Goal: Obtain resource: Download file/media

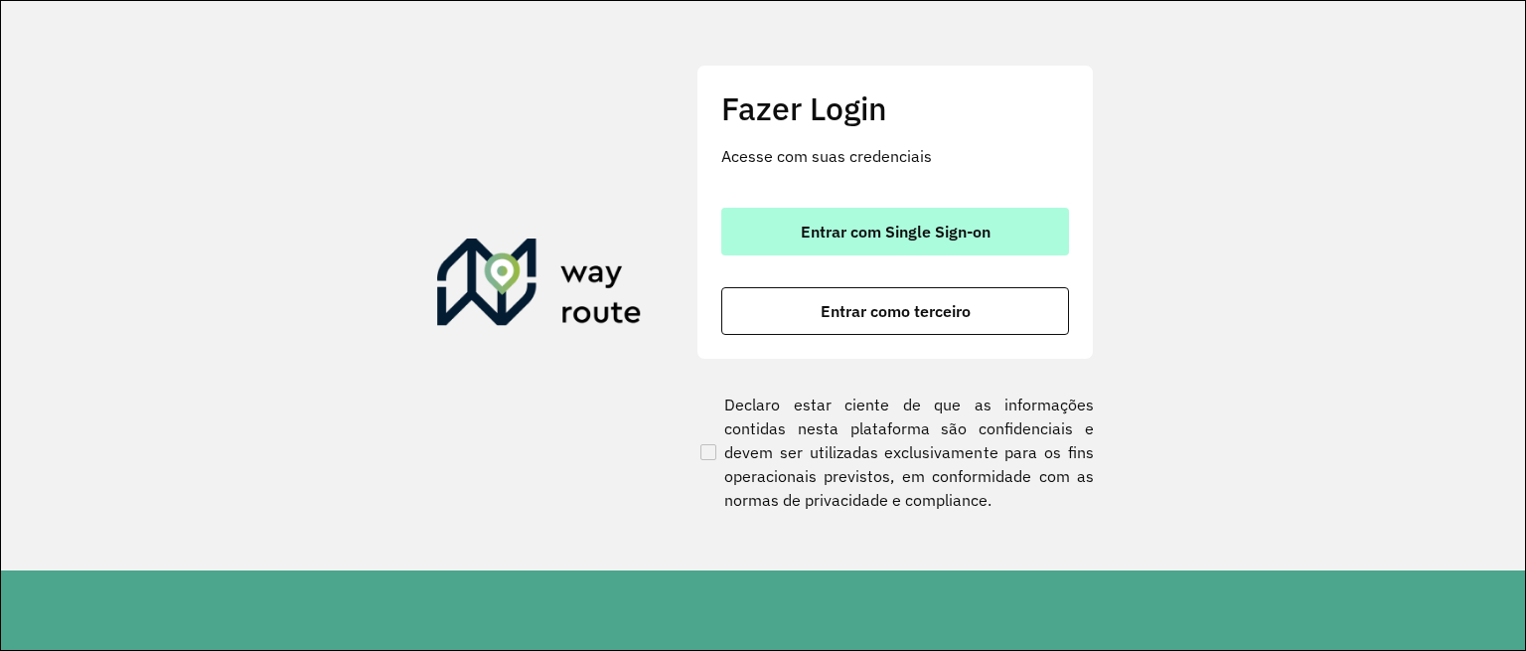
click at [837, 243] on button "Entrar com Single Sign-on" at bounding box center [895, 232] width 348 height 48
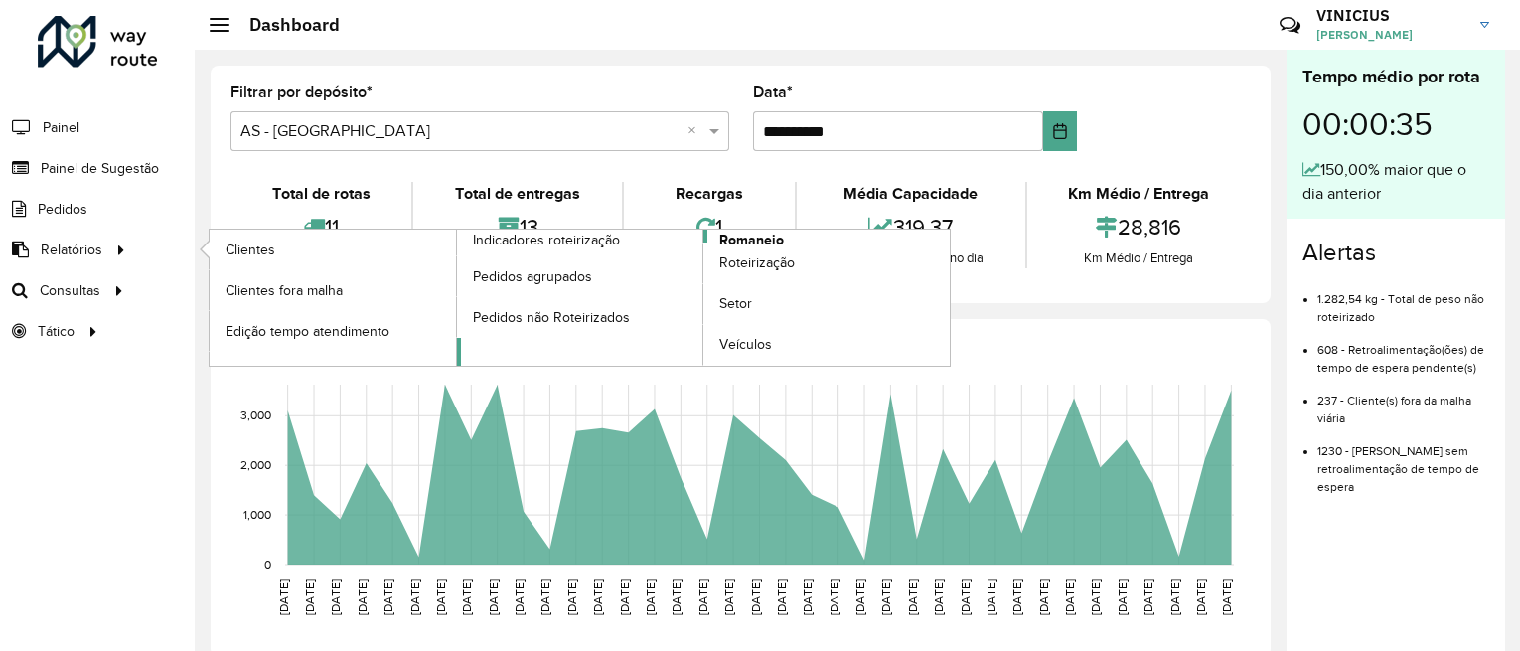
click at [725, 233] on span "Romaneio" at bounding box center [751, 239] width 65 height 21
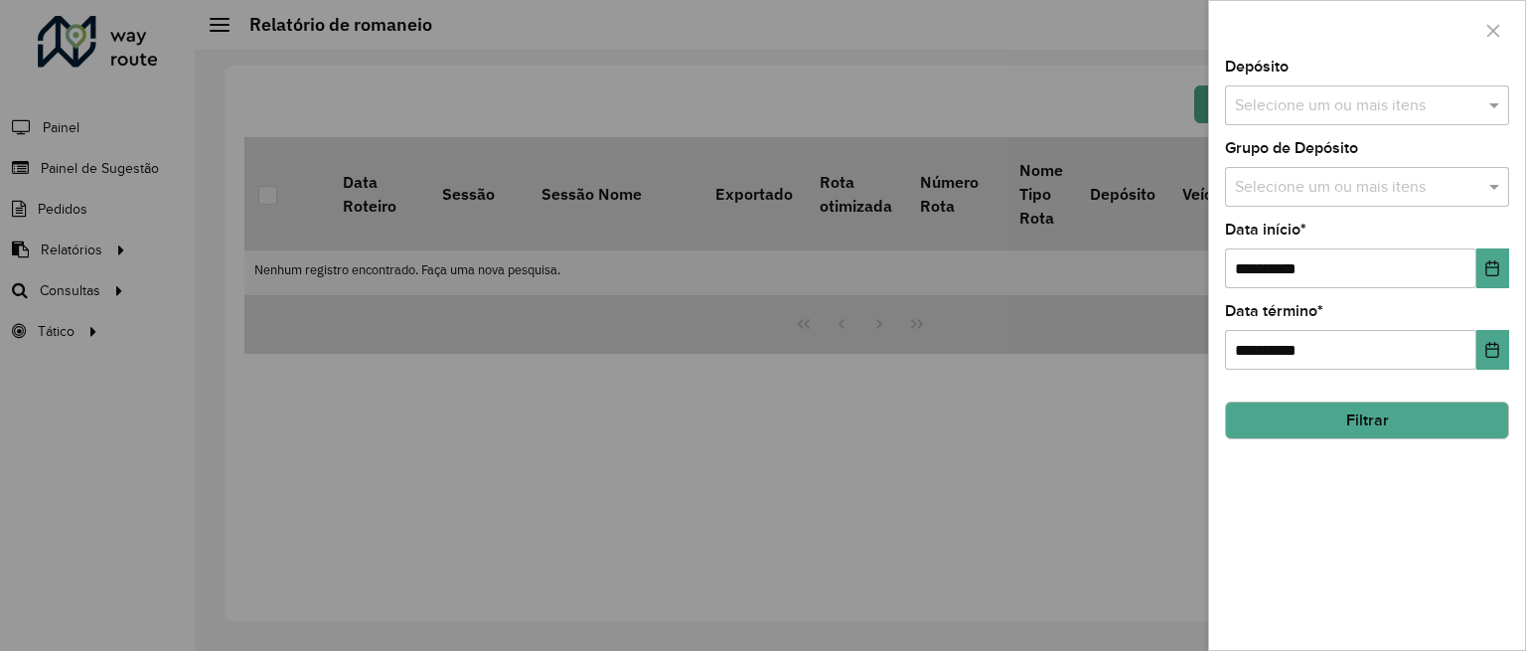
click at [1391, 94] on input "text" at bounding box center [1357, 106] width 254 height 24
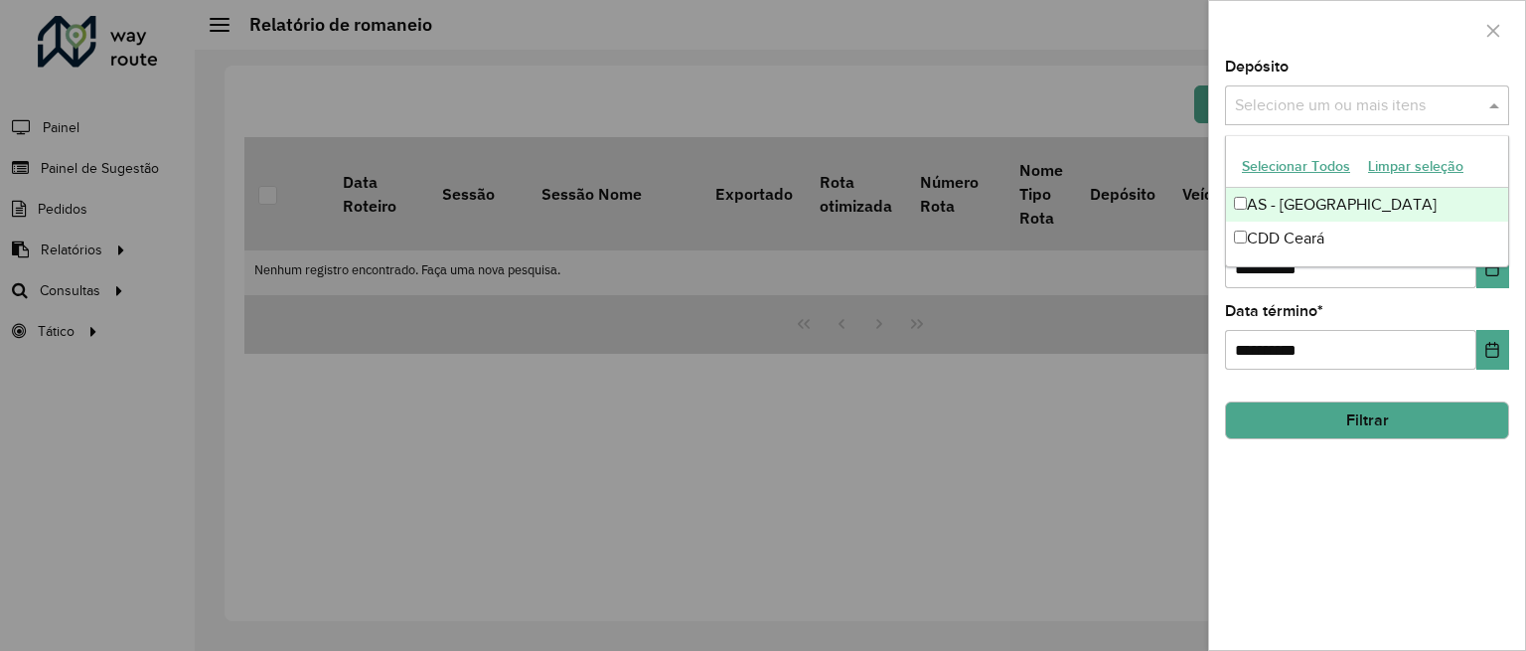
click at [1278, 163] on button "Selecionar Todos" at bounding box center [1296, 166] width 126 height 31
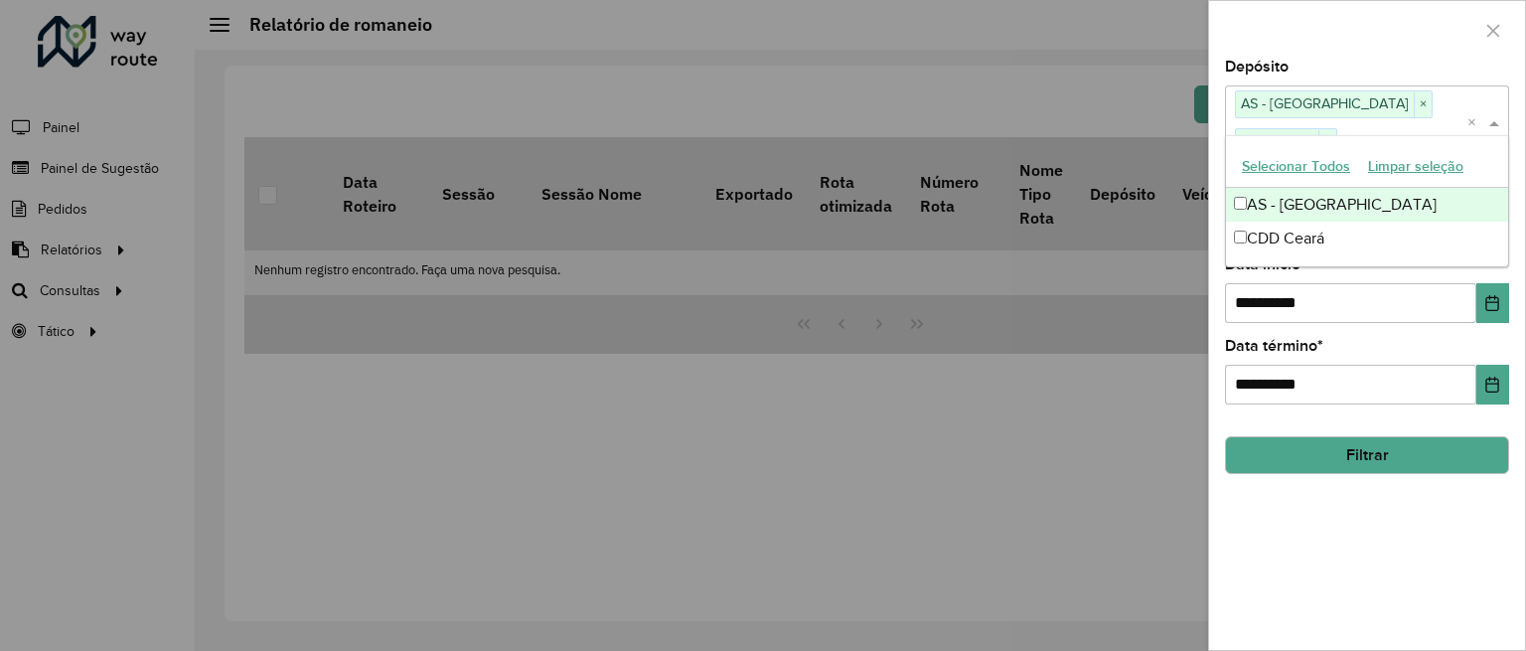
click at [1311, 437] on button "Filtrar" at bounding box center [1367, 455] width 284 height 38
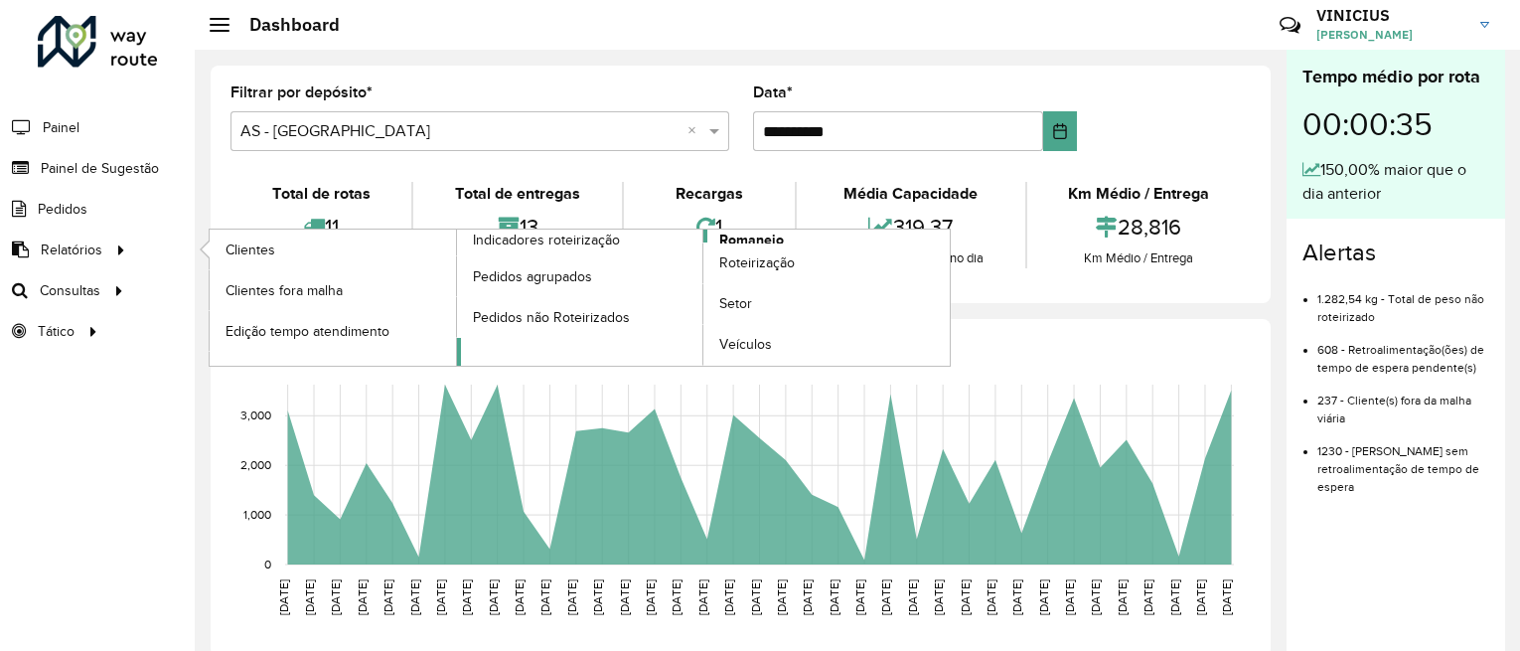
click at [735, 239] on span "Romaneio" at bounding box center [751, 239] width 65 height 21
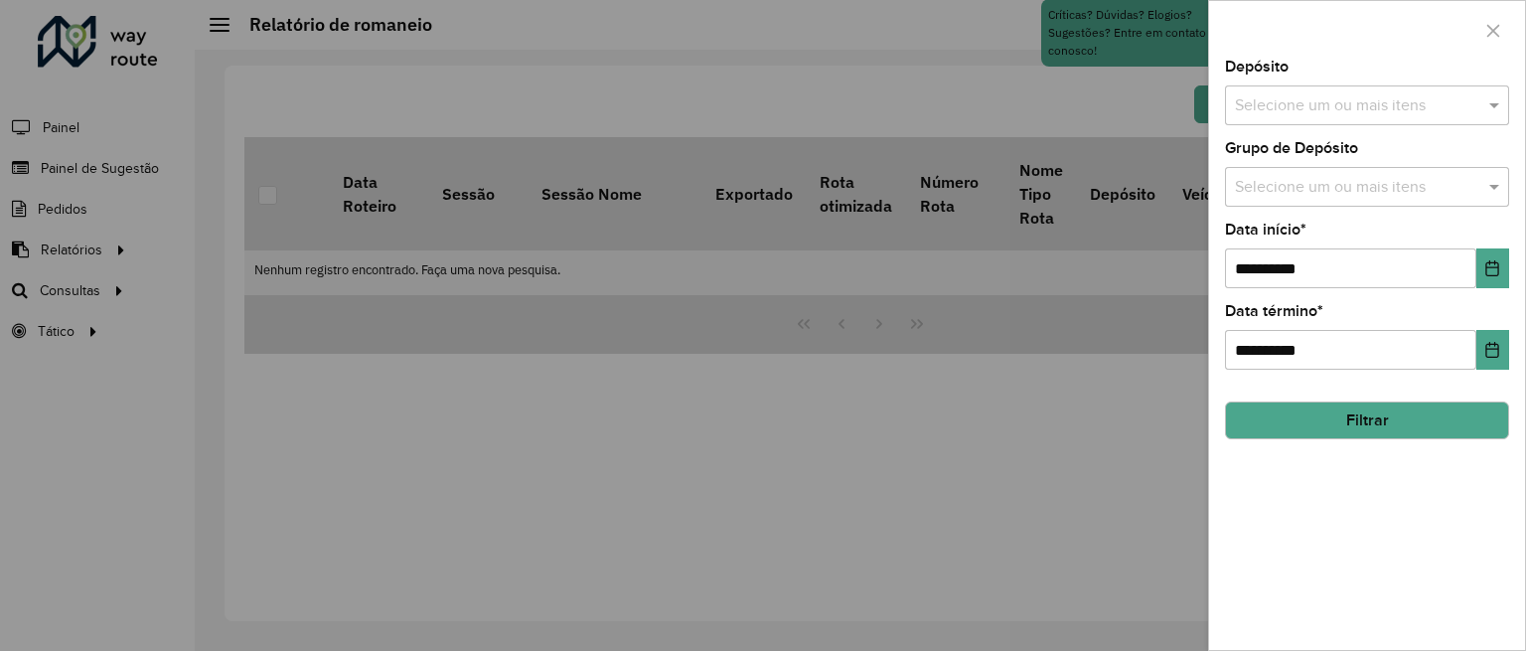
click at [1357, 94] on input "text" at bounding box center [1357, 106] width 254 height 24
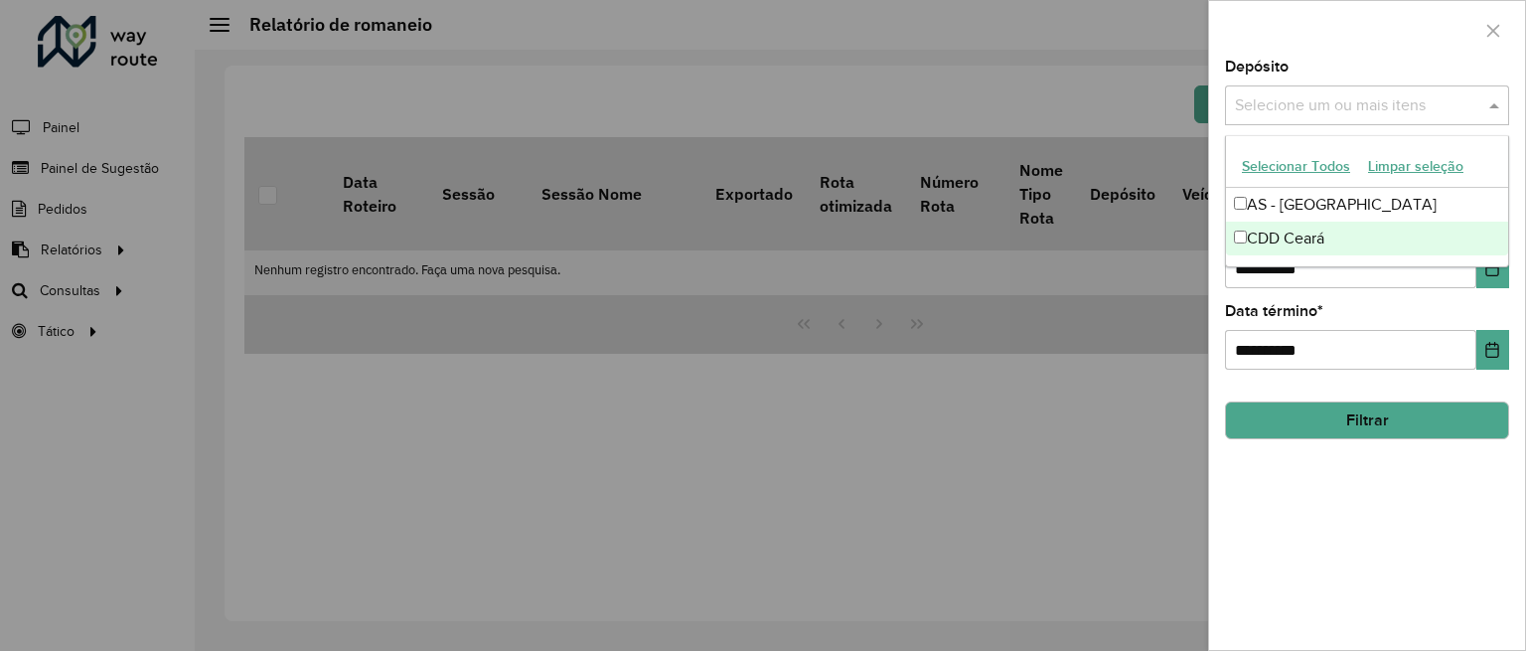
click at [1288, 165] on button "Selecionar Todos" at bounding box center [1296, 166] width 126 height 31
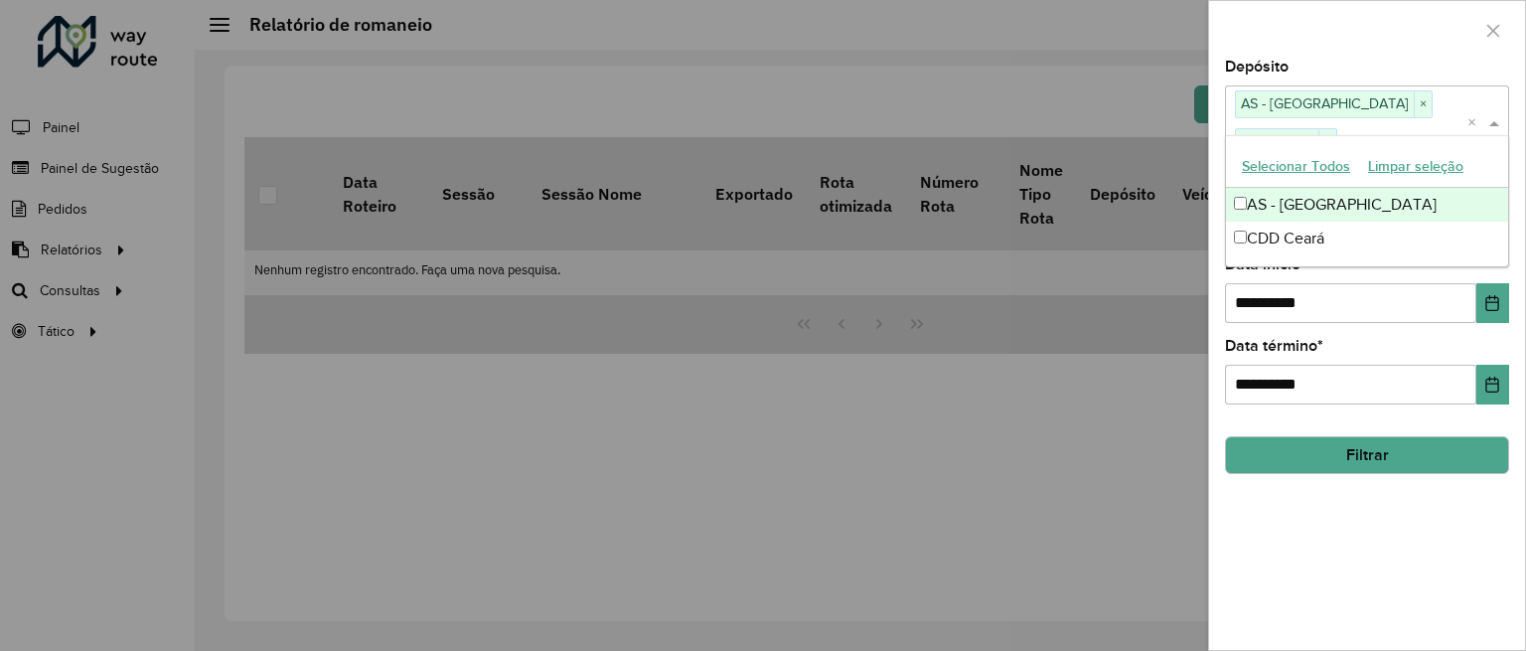
click at [1300, 472] on div "**********" at bounding box center [1367, 355] width 316 height 590
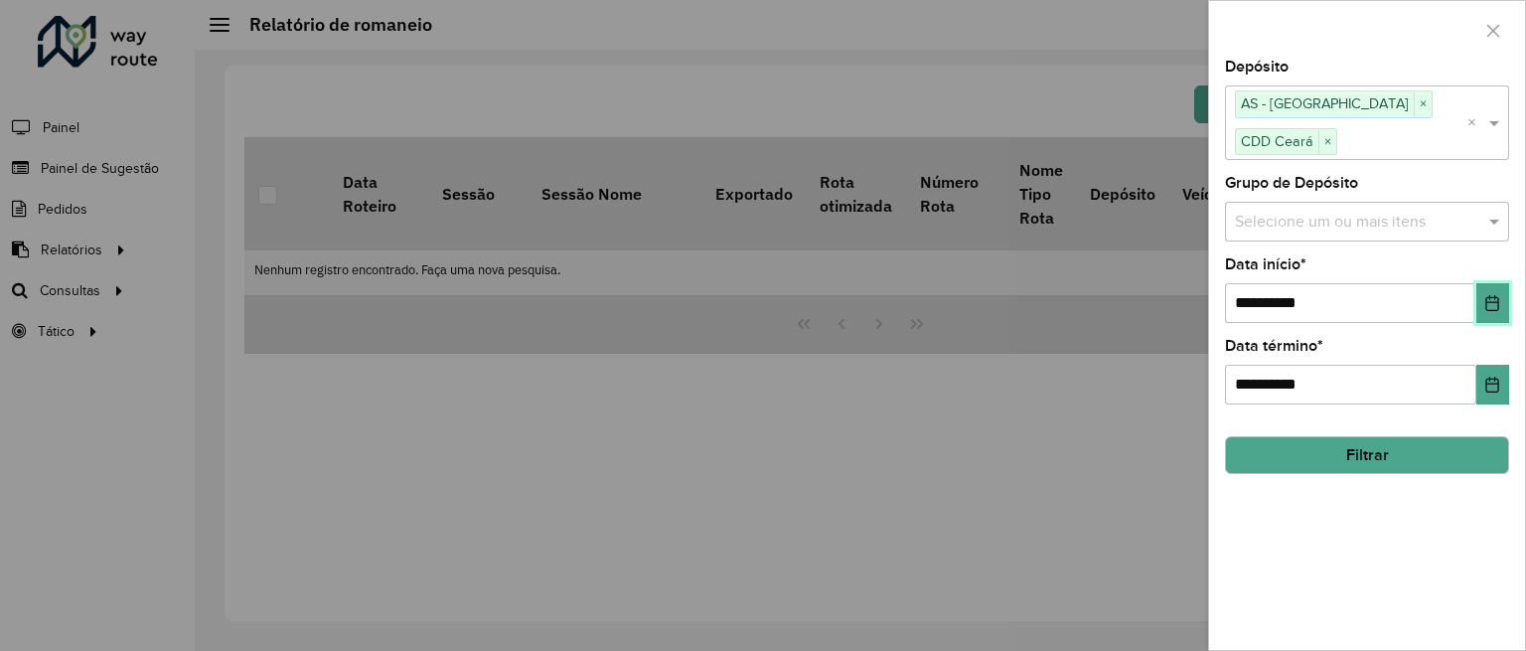
click at [1494, 283] on button "Choose Date" at bounding box center [1492, 303] width 33 height 40
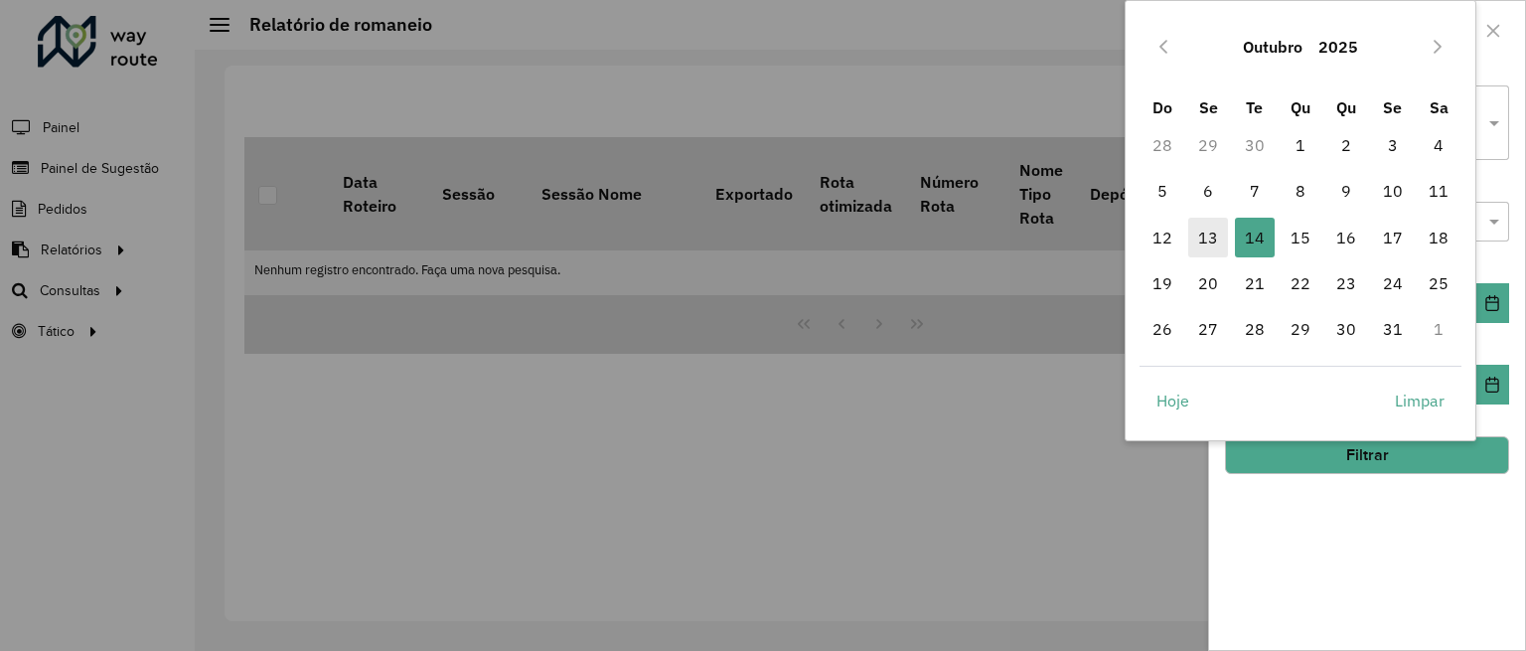
click at [1199, 248] on span "13" at bounding box center [1208, 238] width 40 height 40
type input "**********"
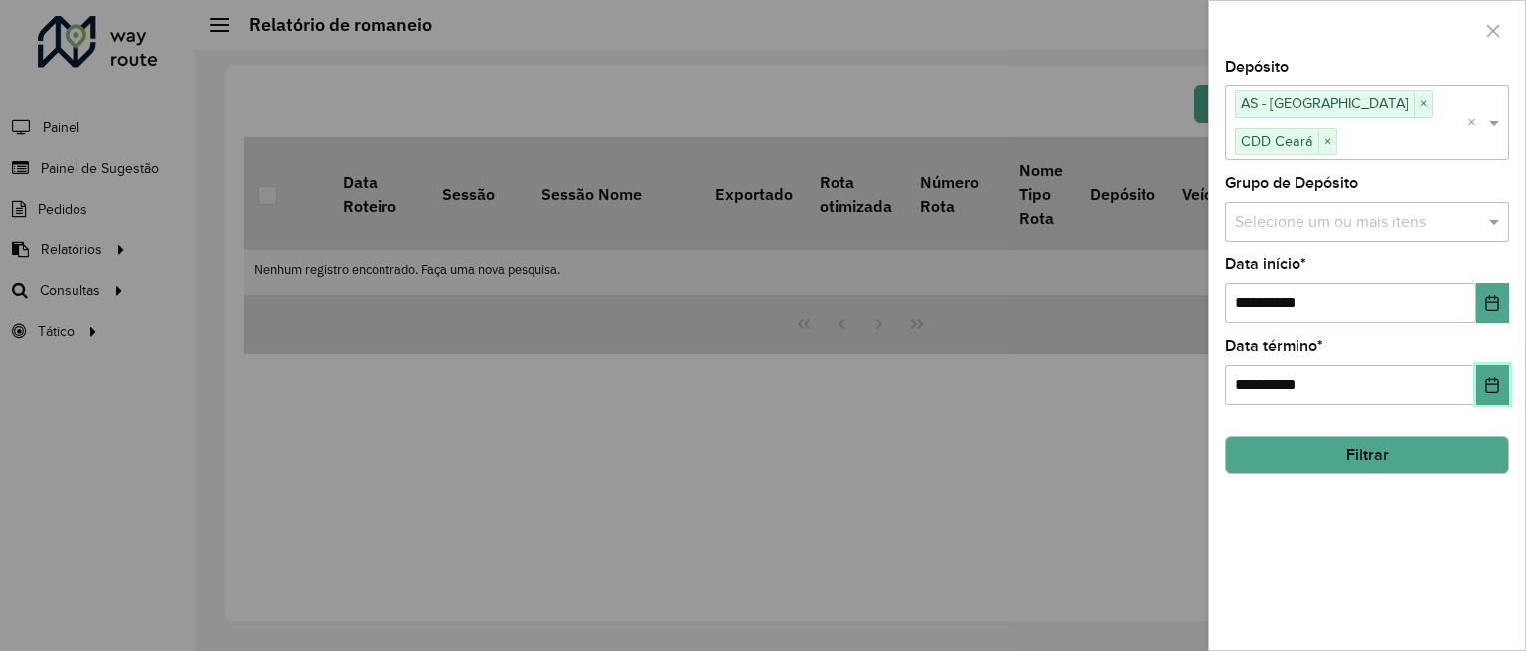
click at [1487, 376] on icon "Choose Date" at bounding box center [1492, 384] width 16 height 16
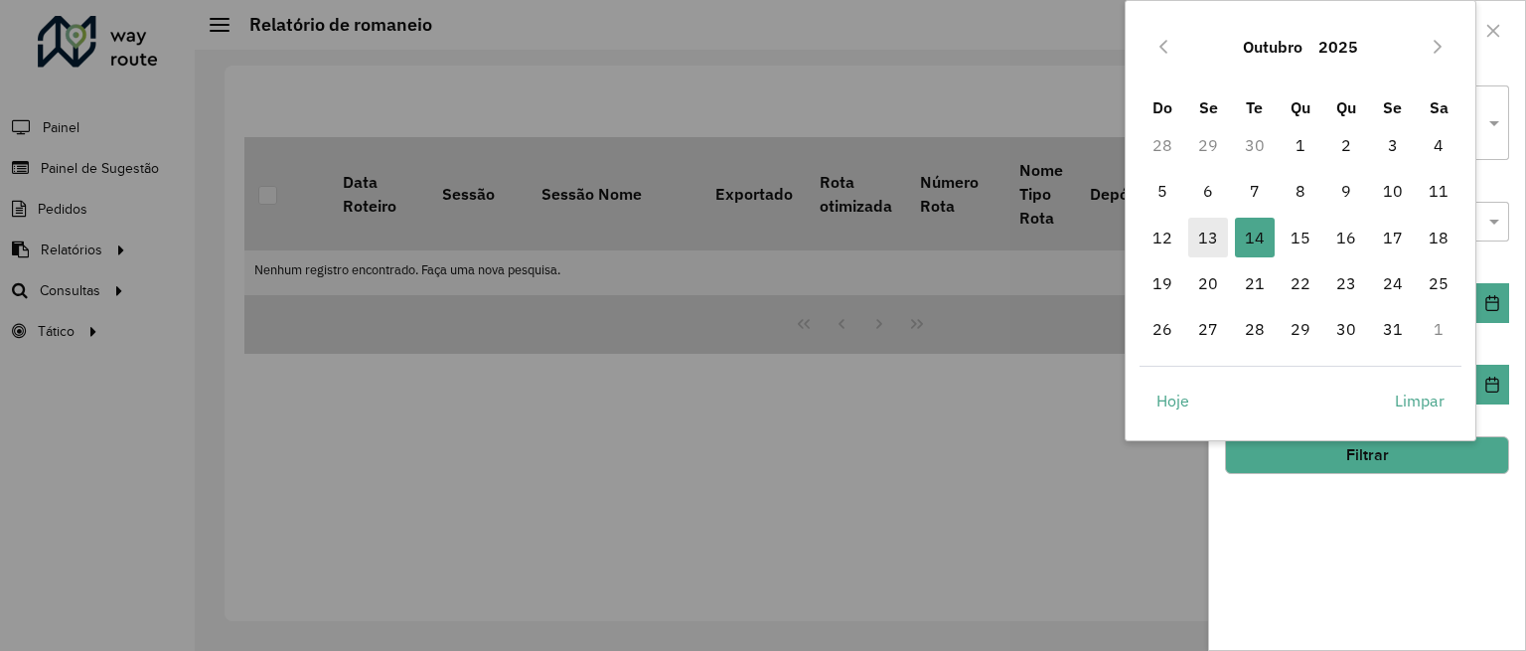
click at [1220, 235] on span "13" at bounding box center [1208, 238] width 40 height 40
type input "**********"
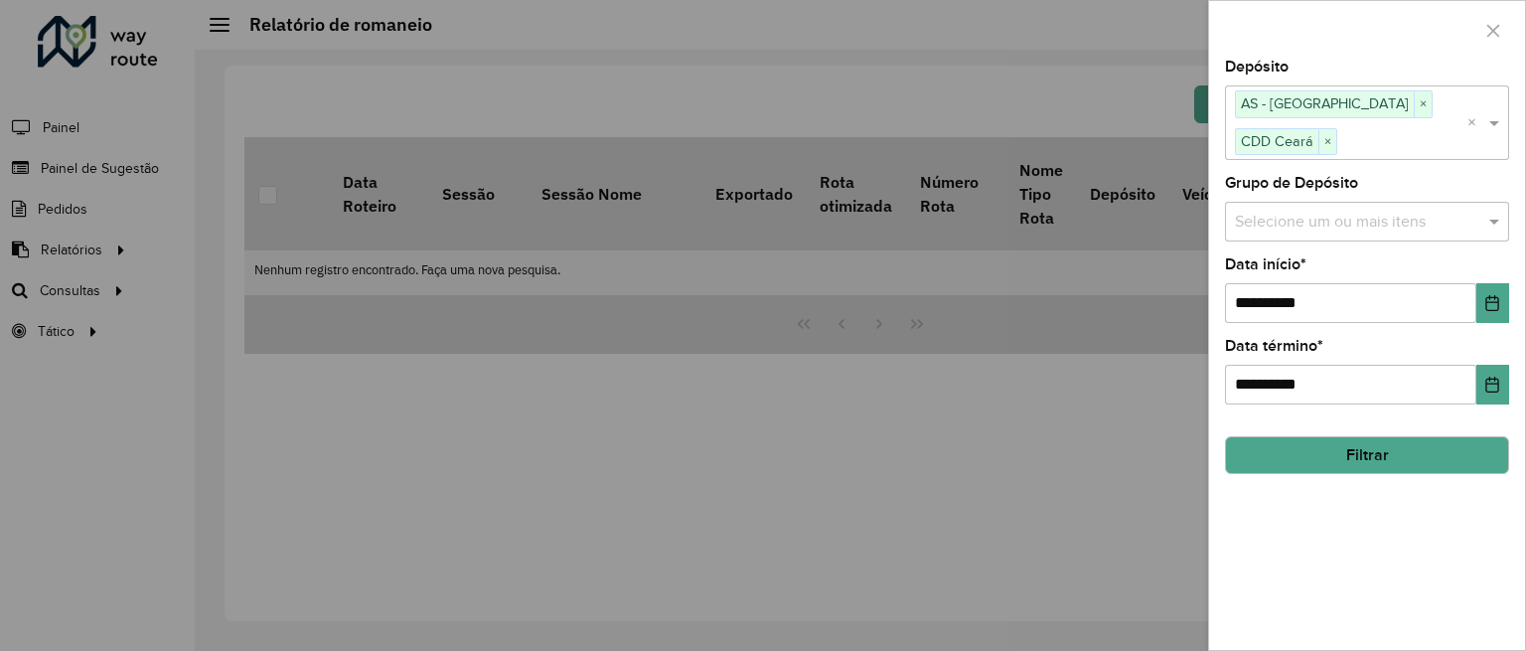
click at [1418, 436] on button "Filtrar" at bounding box center [1367, 455] width 284 height 38
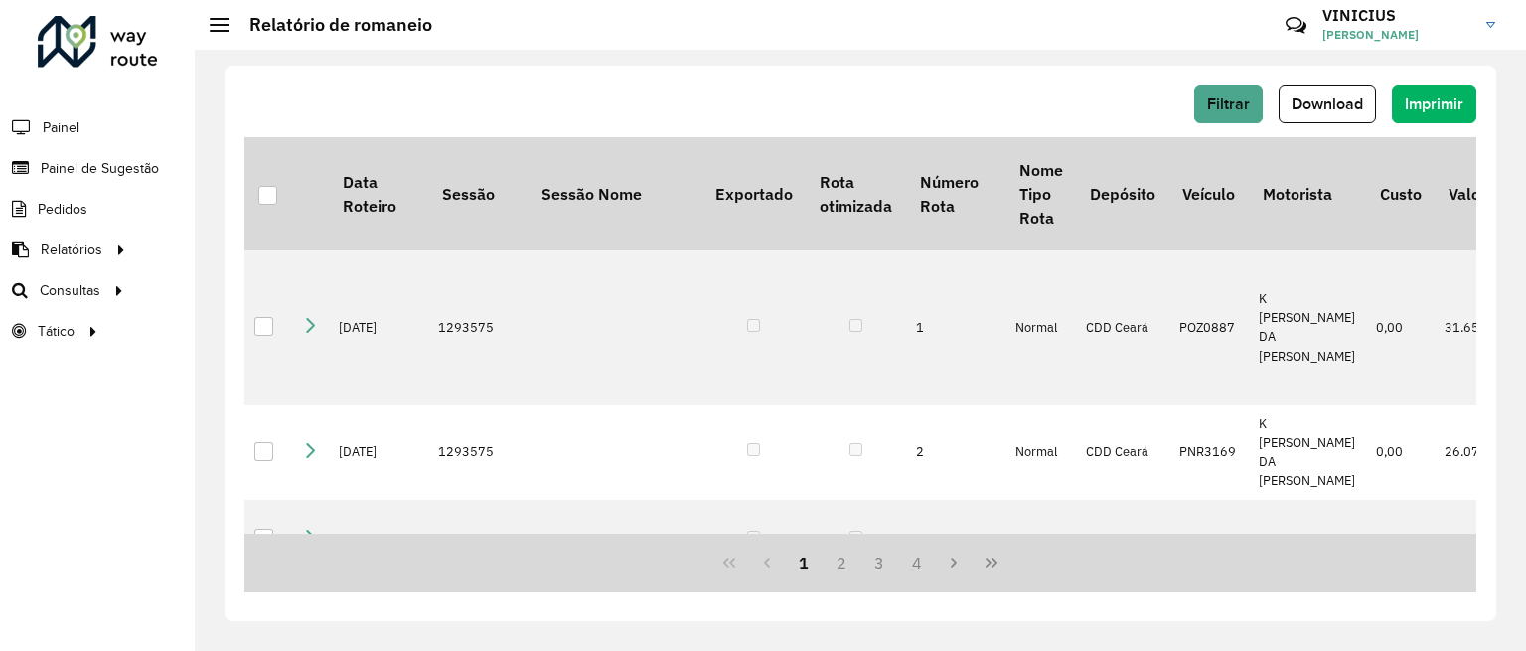
click at [1343, 84] on div "Filtrar Download Imprimir Data Roteiro Sessão Sessão Nome Exportado Rota otimiz…" at bounding box center [859, 343] width 1271 height 555
click at [1335, 96] on span "Download" at bounding box center [1327, 103] width 72 height 17
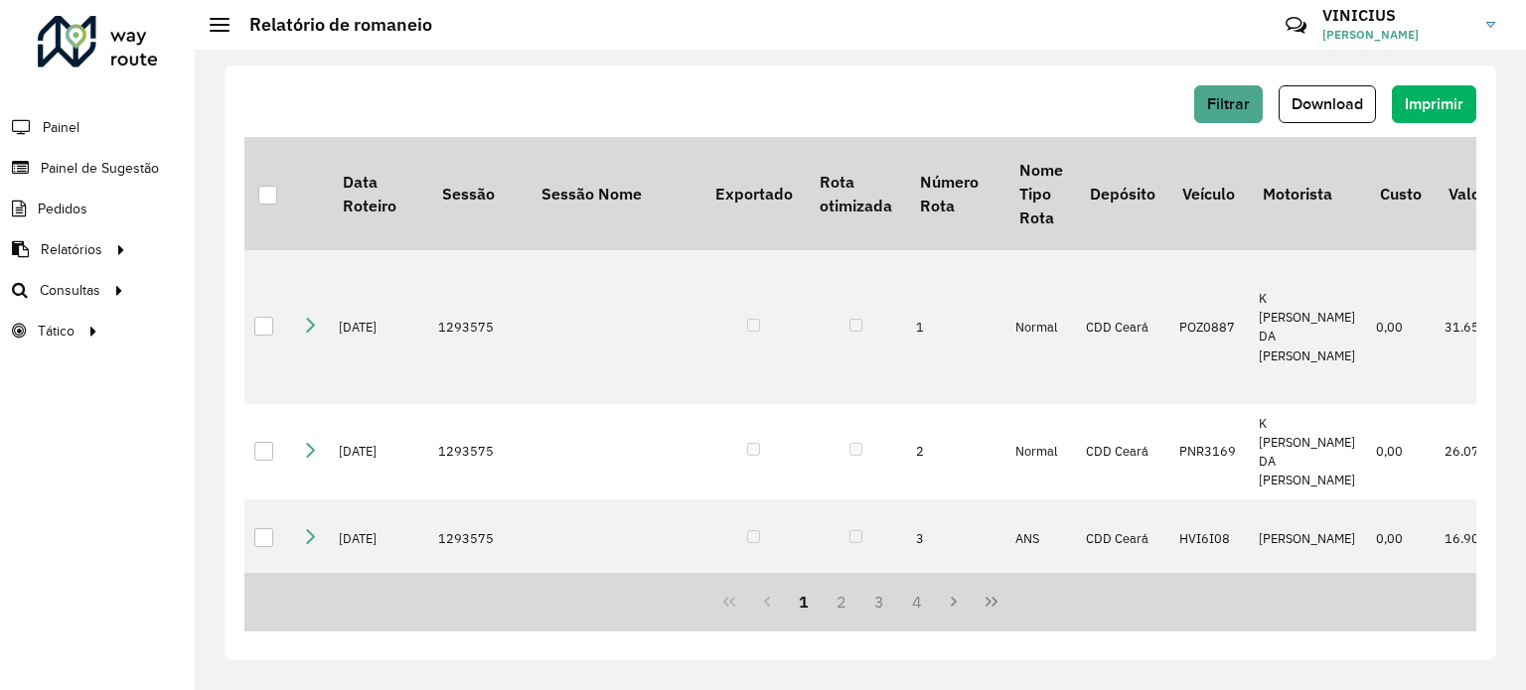
click at [98, 481] on div "Roteirizador AmbevTech Painel Painel de Sugestão Pedidos Relatórios Clientes Cl…" at bounding box center [97, 345] width 195 height 690
